Goal: Task Accomplishment & Management: Manage account settings

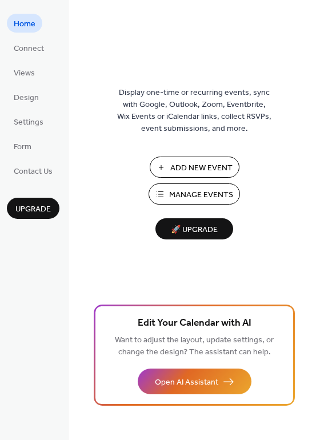
click at [197, 193] on span "Manage Events" at bounding box center [201, 195] width 64 height 12
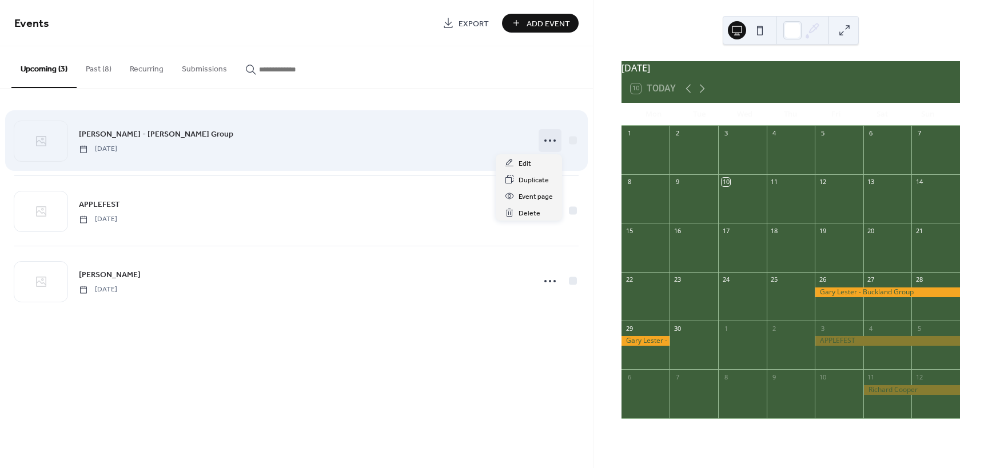
click at [548, 139] on icon at bounding box center [550, 141] width 18 height 18
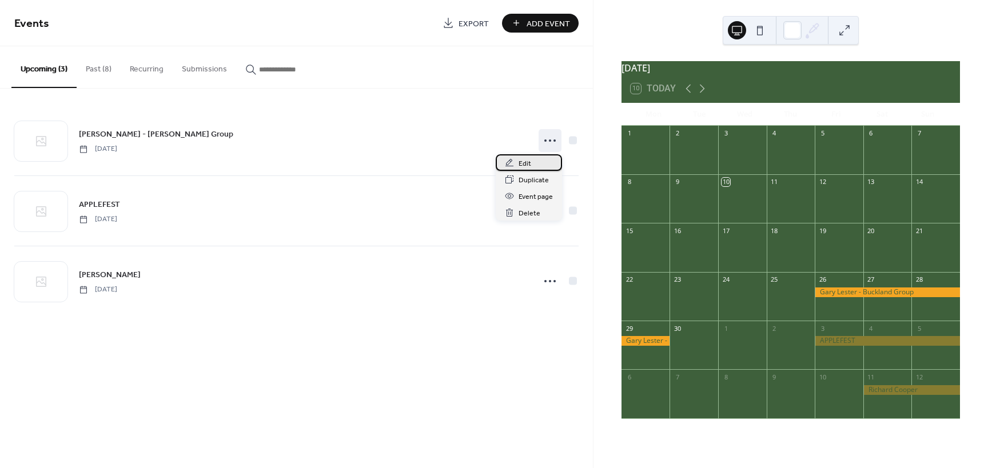
click at [519, 162] on span "Edit" at bounding box center [525, 164] width 13 height 12
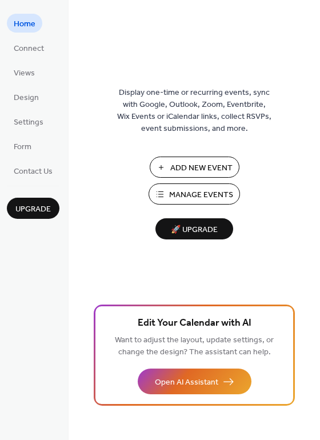
click at [204, 198] on span "Manage Events" at bounding box center [201, 195] width 64 height 12
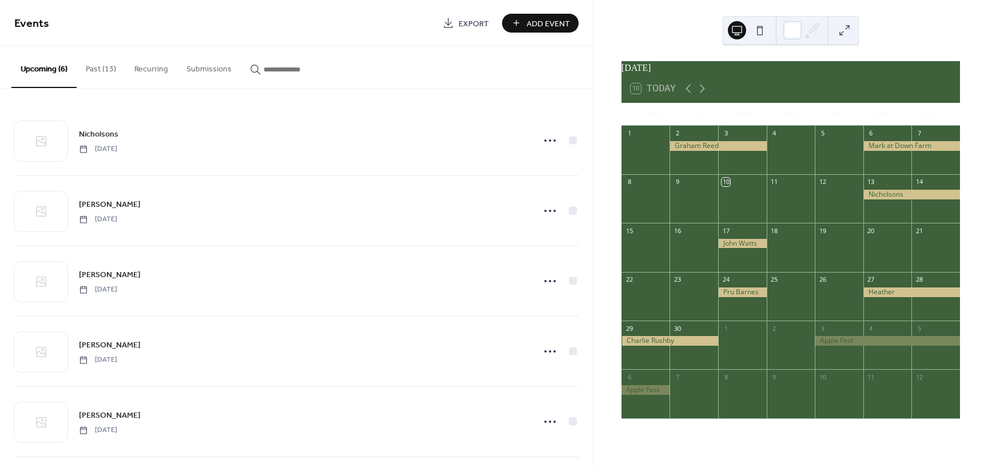
click at [872, 149] on div at bounding box center [912, 146] width 97 height 10
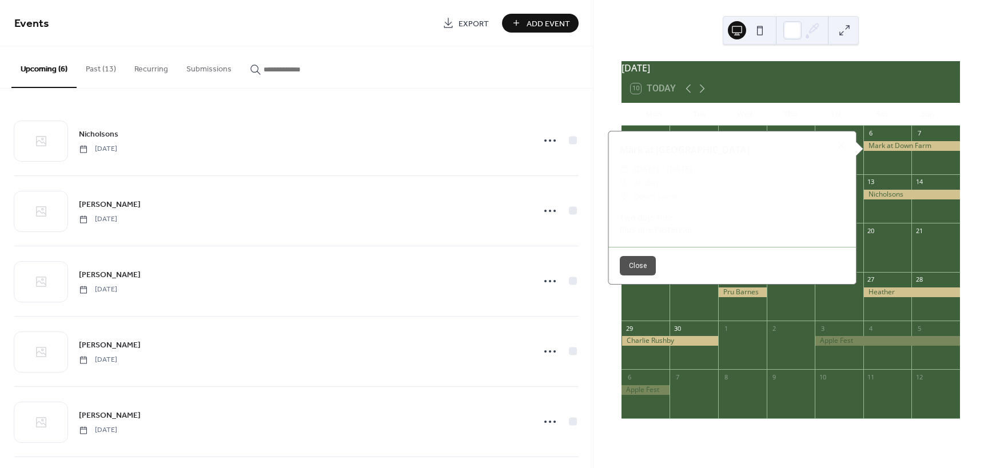
click at [104, 68] on button "Past (13)" at bounding box center [101, 66] width 49 height 41
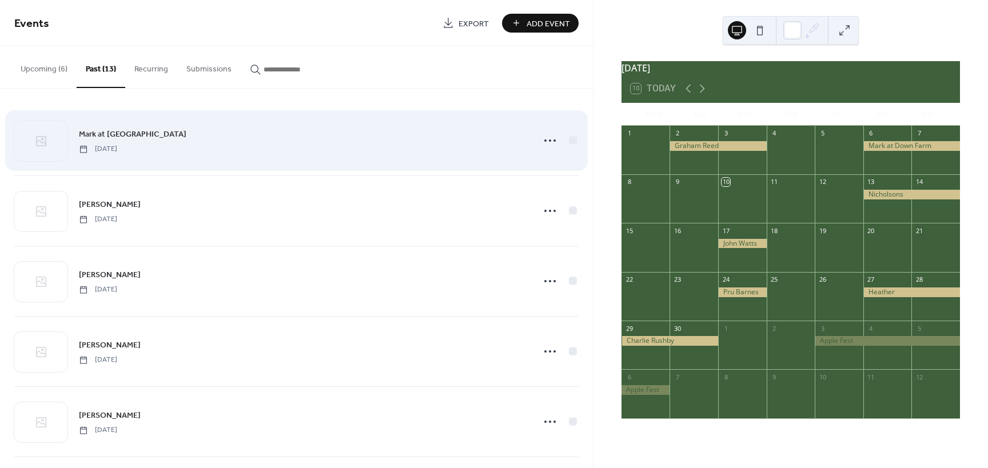
click at [261, 140] on div "Mark at Down Farm Saturday, September 6, 2025" at bounding box center [303, 141] width 448 height 26
click at [544, 141] on icon at bounding box center [550, 141] width 18 height 18
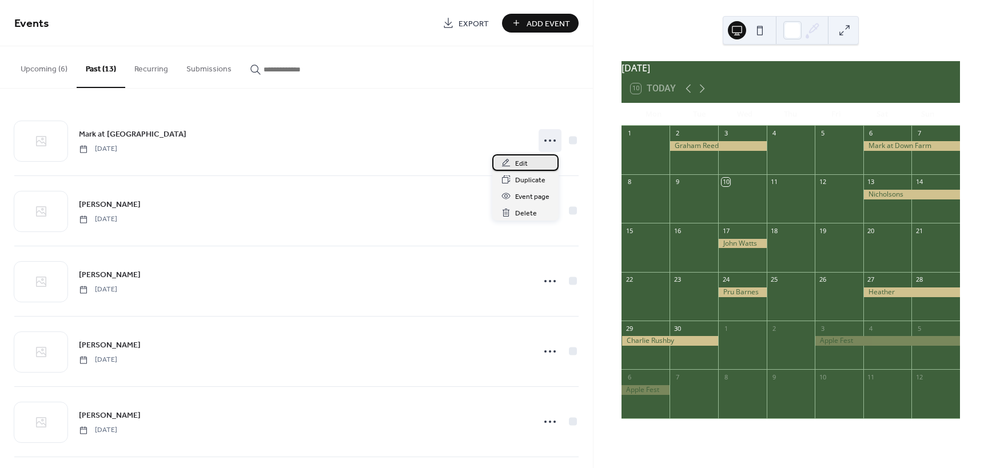
click at [523, 162] on span "Edit" at bounding box center [521, 164] width 13 height 12
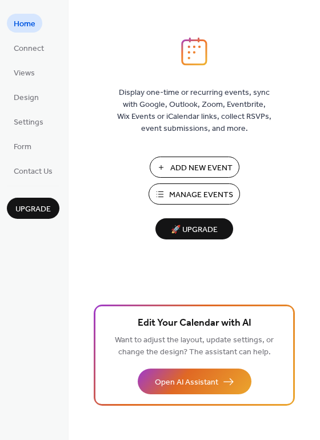
click at [182, 195] on span "Manage Events" at bounding box center [201, 195] width 64 height 12
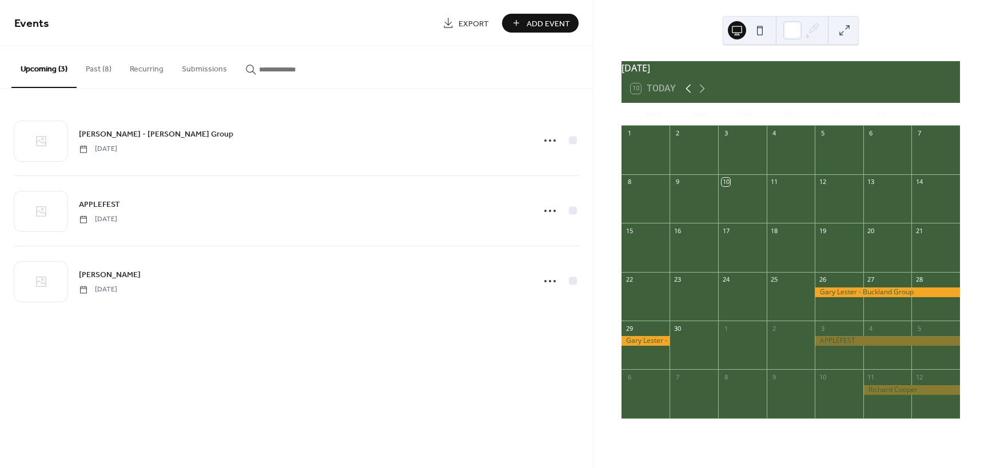
click at [685, 93] on icon at bounding box center [689, 89] width 14 height 14
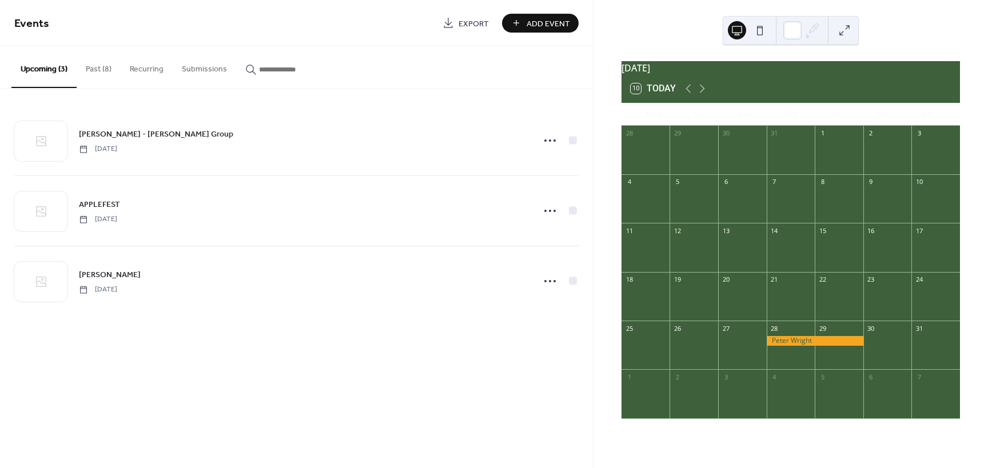
click at [787, 336] on div "28" at bounding box center [791, 328] width 49 height 15
click at [96, 62] on button "Past (8)" at bounding box center [99, 66] width 44 height 41
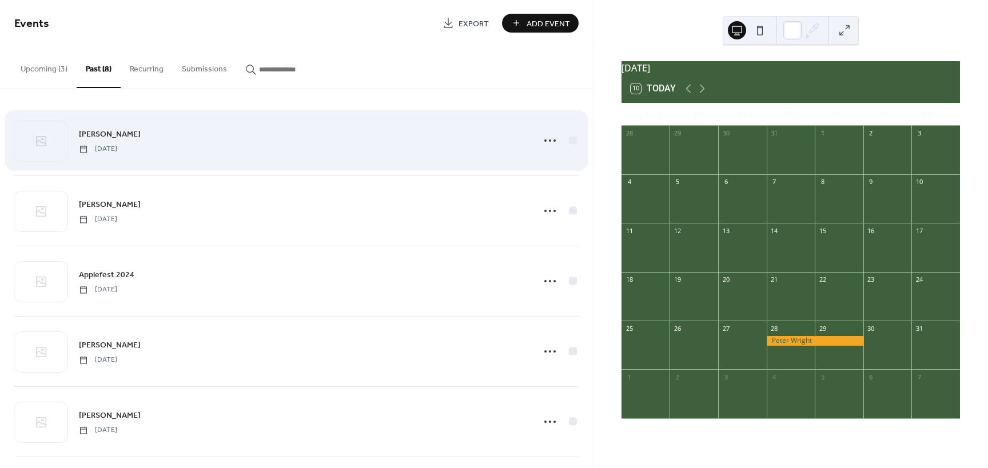
click at [161, 141] on div "Peter Wright Thursday, August 28, 2025" at bounding box center [303, 141] width 448 height 26
click at [550, 144] on icon at bounding box center [550, 141] width 18 height 18
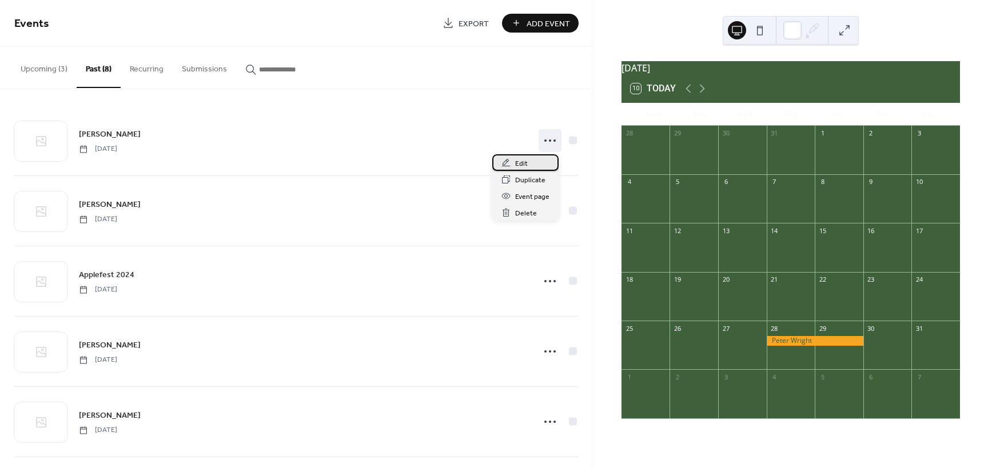
click at [514, 161] on div "Edit" at bounding box center [525, 162] width 66 height 17
